Goal: Information Seeking & Learning: Find specific fact

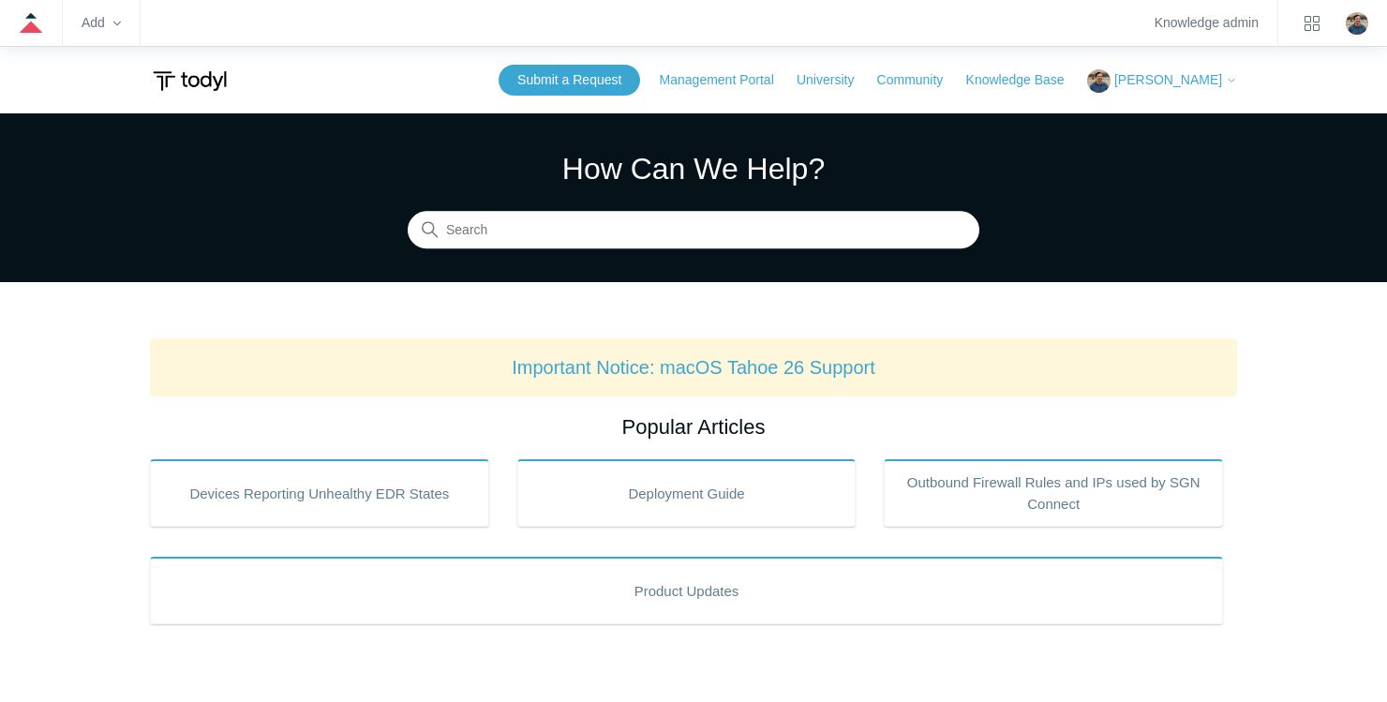
click at [641, 249] on section "How Can We Help? Search" at bounding box center [693, 197] width 1387 height 169
click at [629, 206] on div "How Can We Help? Search" at bounding box center [694, 197] width 572 height 102
click at [618, 231] on input "Search" at bounding box center [694, 230] width 572 height 37
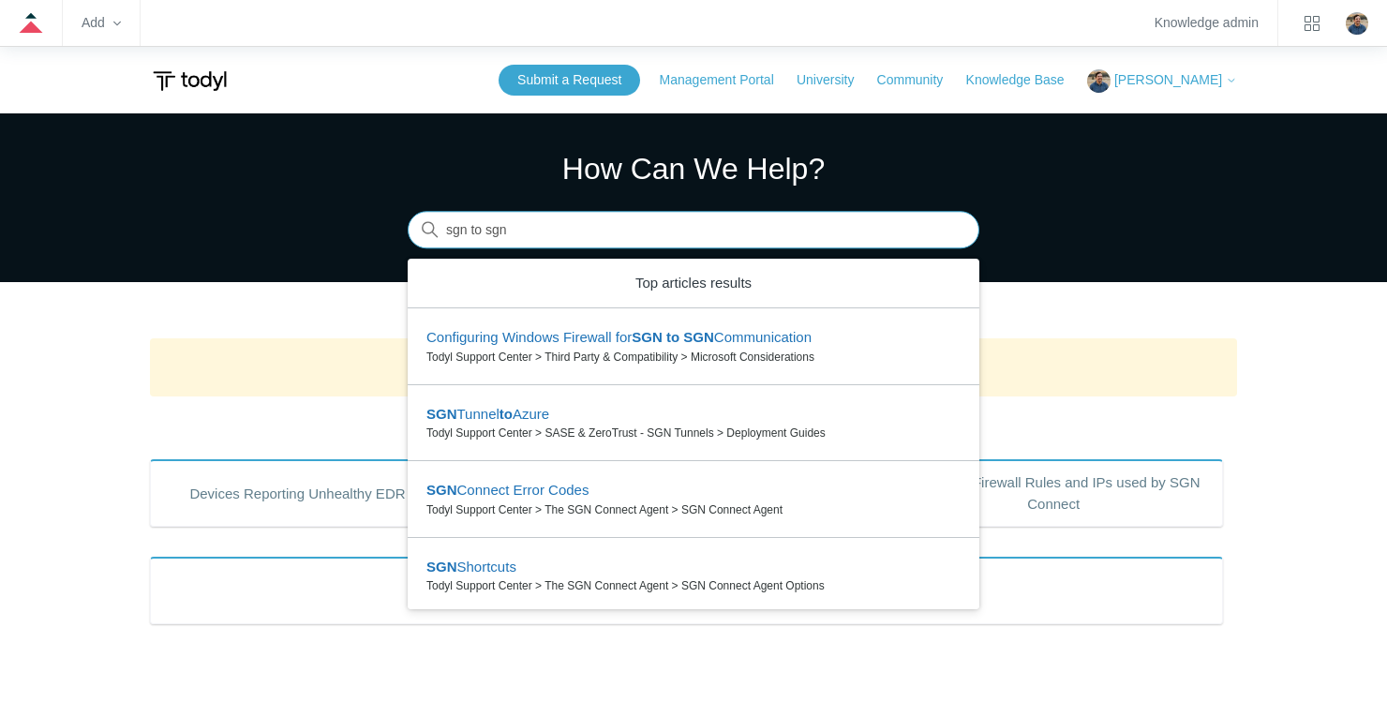
type input "sgn to sgn"
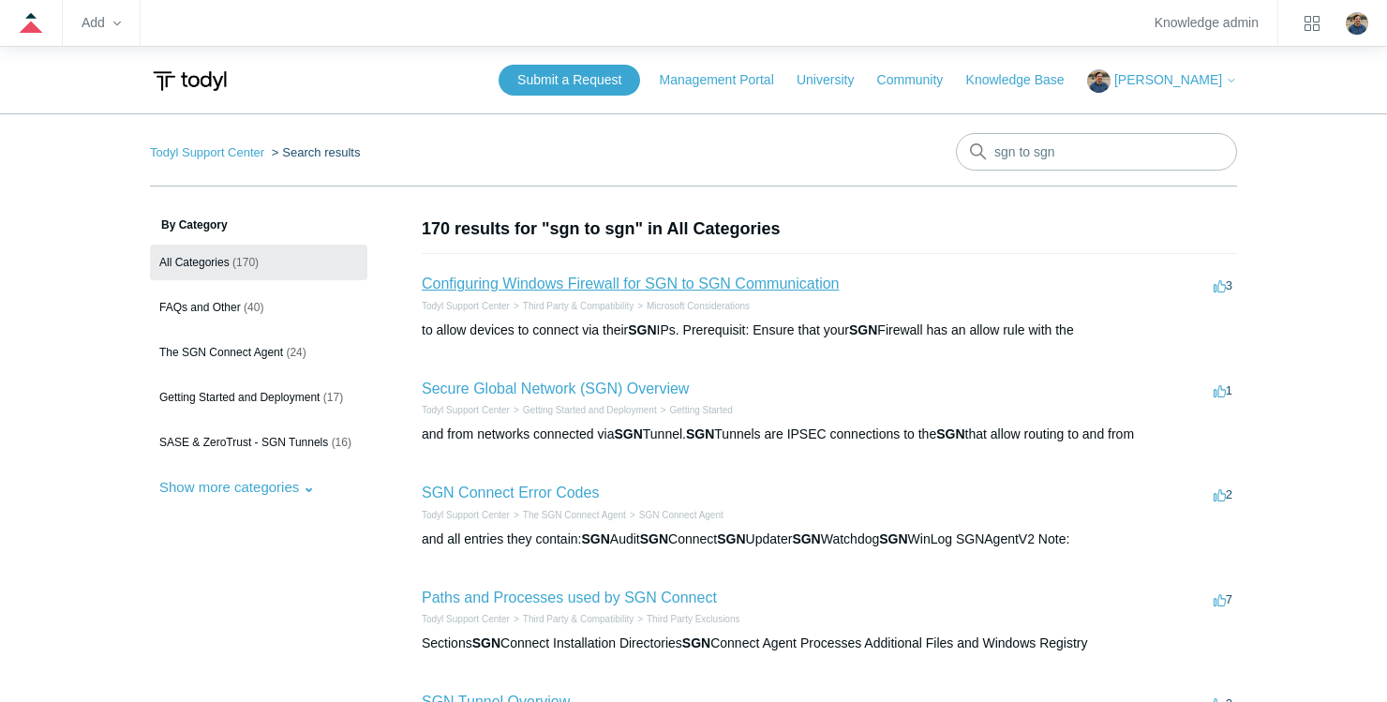
click at [616, 275] on link "Configuring Windows Firewall for SGN to SGN Communication" at bounding box center [630, 283] width 417 height 16
